Goal: Task Accomplishment & Management: Use online tool/utility

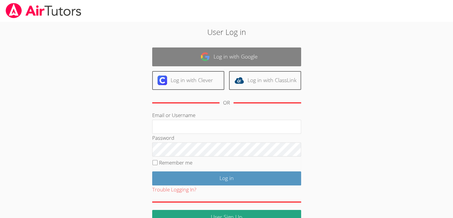
click at [213, 59] on link "Log in with Google" at bounding box center [226, 56] width 149 height 19
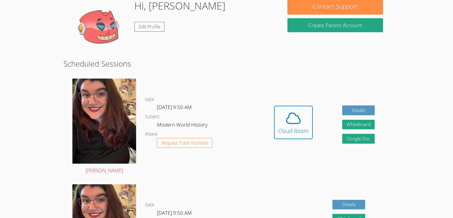
scroll to position [90, 0]
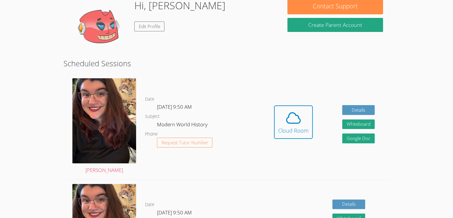
click at [290, 139] on link "Cloud Room" at bounding box center [293, 124] width 39 height 38
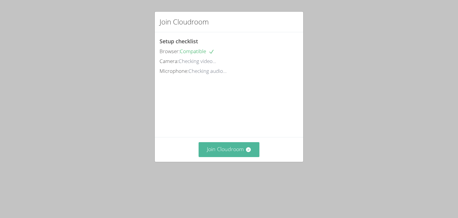
click at [229, 156] on button "Join Cloudroom" at bounding box center [229, 149] width 61 height 15
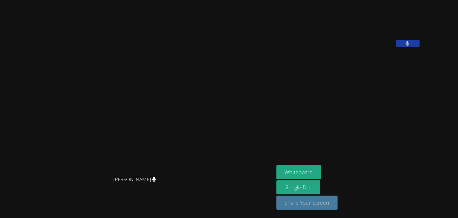
click at [332, 202] on button "Share Your Screen" at bounding box center [306, 202] width 61 height 14
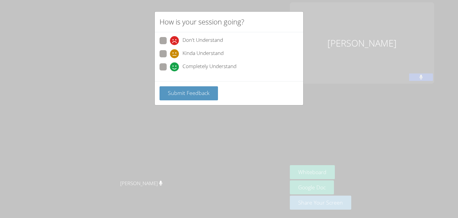
click at [176, 63] on icon at bounding box center [174, 66] width 9 height 9
click at [175, 63] on input "Completely Understand" at bounding box center [172, 65] width 5 height 5
radio input "true"
click at [193, 96] on button "Submit Feedback" at bounding box center [188, 93] width 58 height 14
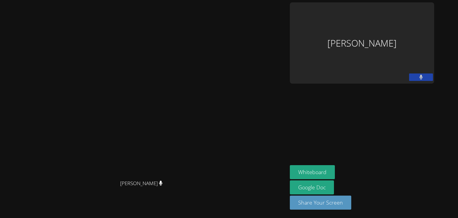
click at [188, 30] on video at bounding box center [143, 96] width 89 height 159
